Goal: Use online tool/utility: Use online tool/utility

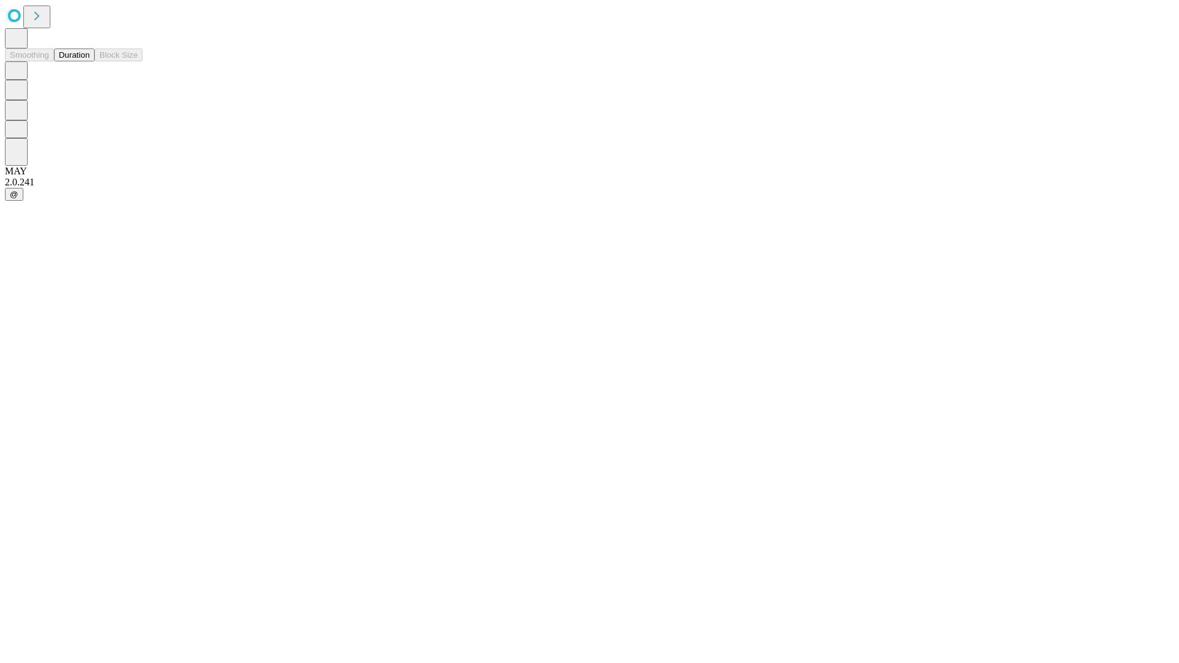
click at [90, 61] on button "Duration" at bounding box center [74, 55] width 41 height 13
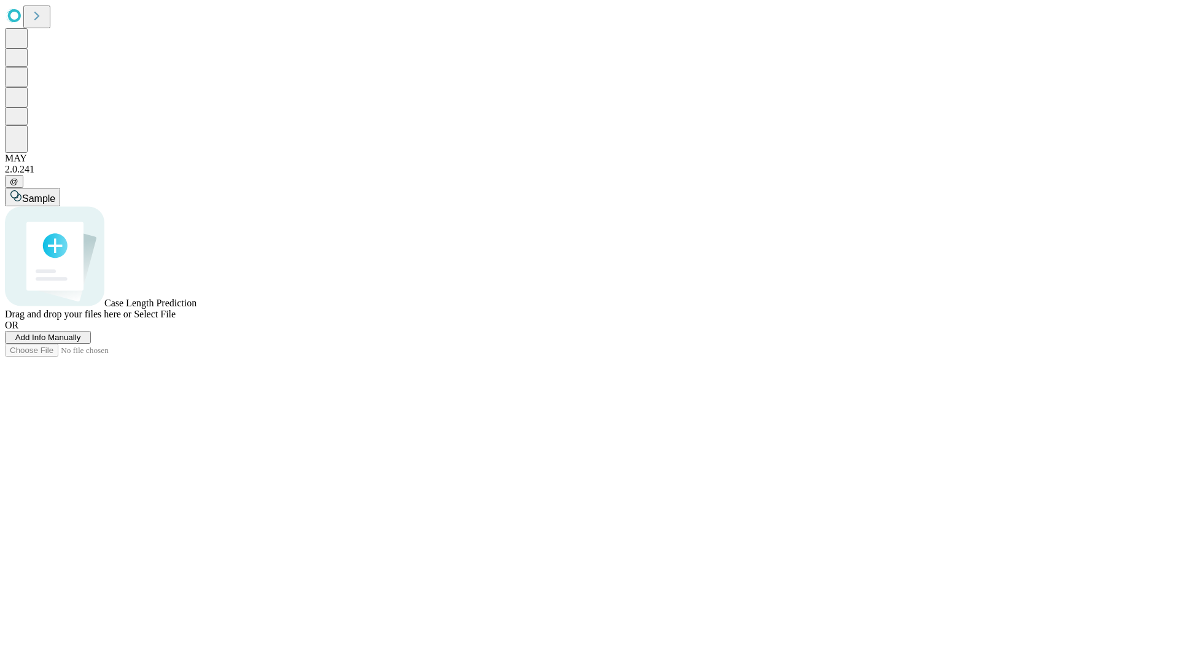
click at [176, 319] on span "Select File" at bounding box center [155, 314] width 42 height 10
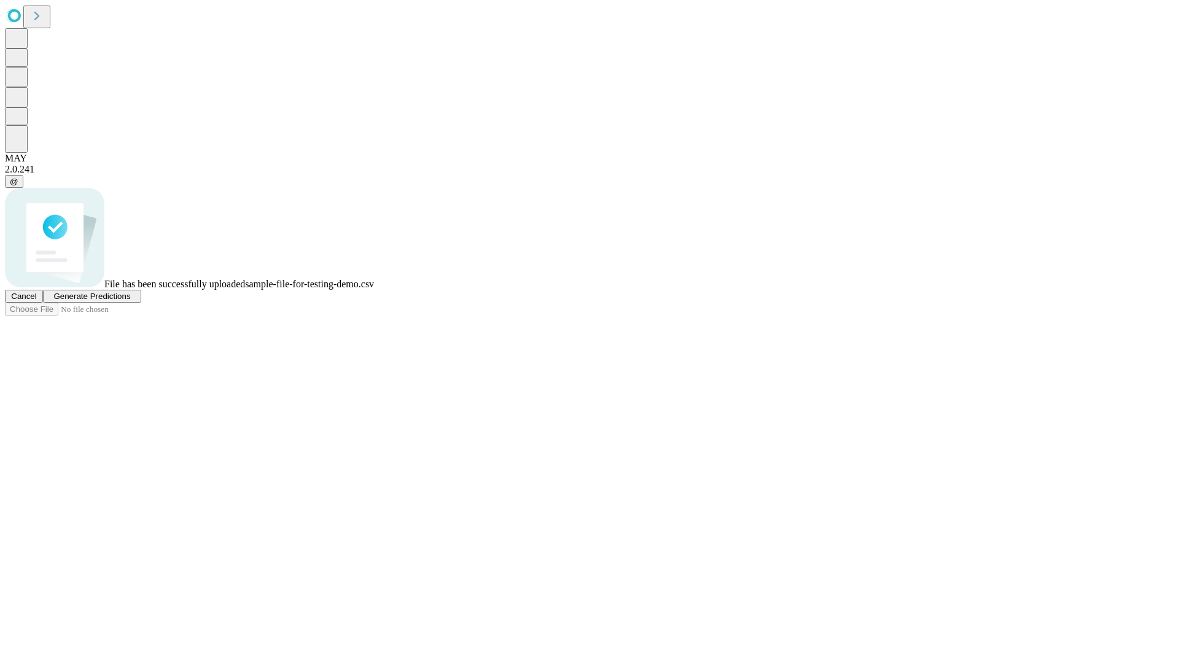
click at [130, 301] on span "Generate Predictions" at bounding box center [91, 296] width 77 height 9
